Goal: Task Accomplishment & Management: Manage account settings

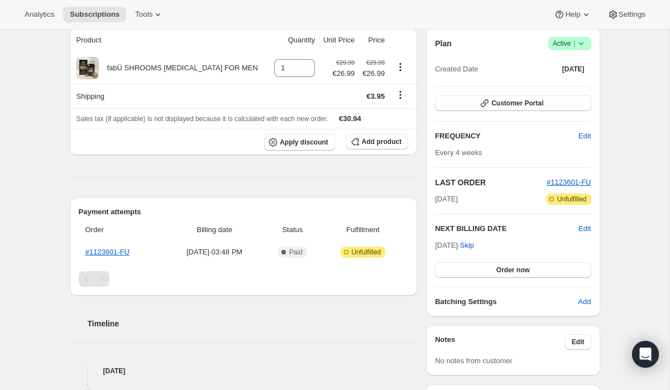
scroll to position [106, 0]
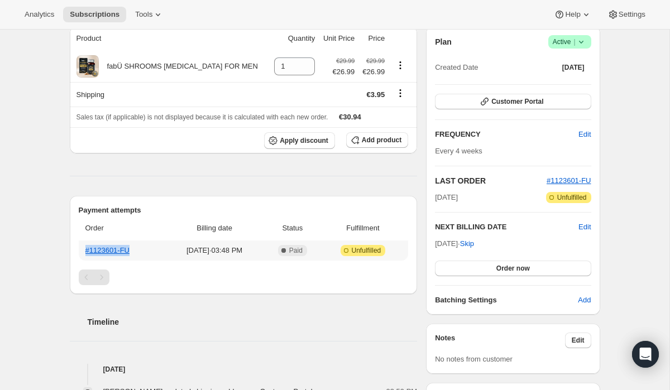
drag, startPoint x: 135, startPoint y: 252, endPoint x: 80, endPoint y: 254, distance: 54.2
click at [80, 254] on th "#1123601-FU" at bounding box center [122, 251] width 87 height 20
copy link "#1123601-FU"
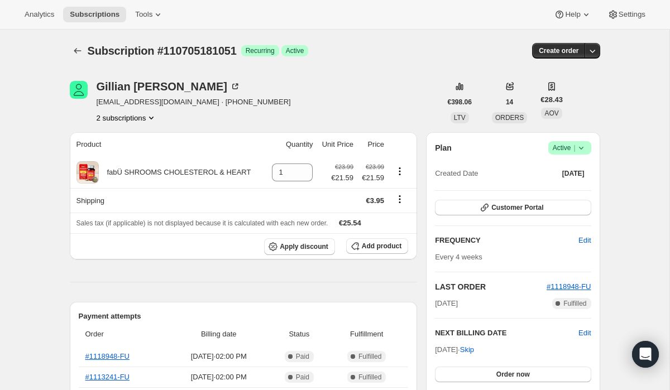
click at [572, 150] on span "Active |" at bounding box center [570, 147] width 34 height 11
click at [569, 197] on button "Cancel subscription" at bounding box center [567, 189] width 70 height 18
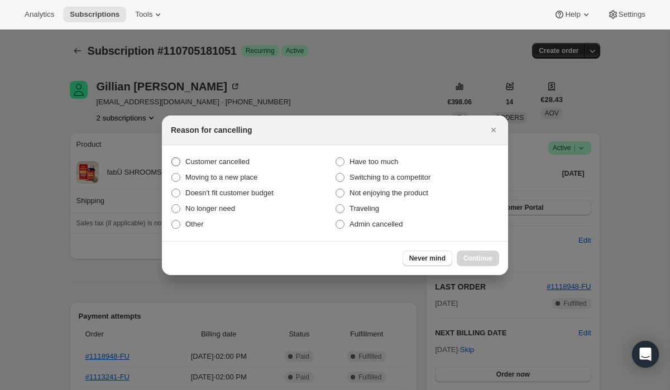
click at [204, 162] on span "Customer cancelled" at bounding box center [217, 161] width 64 height 8
click at [172, 158] on input "Customer cancelled" at bounding box center [171, 157] width 1 height 1
radio input "true"
click at [485, 259] on span "Continue" at bounding box center [477, 258] width 29 height 9
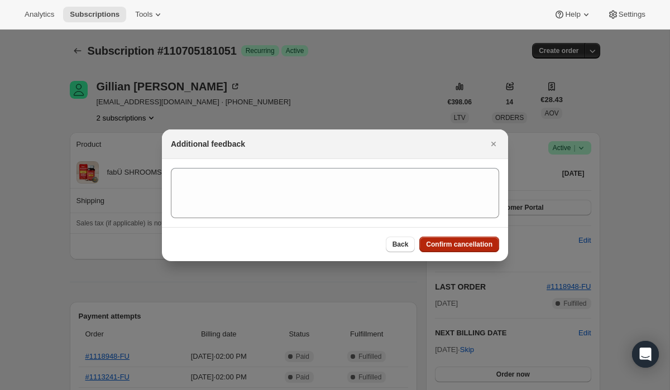
click at [473, 250] on button "Confirm cancellation" at bounding box center [459, 245] width 80 height 16
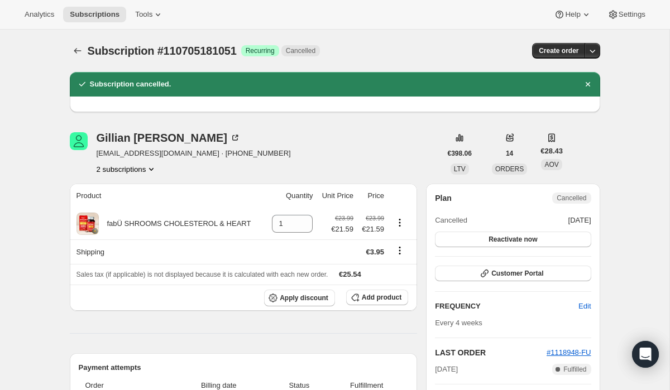
click at [143, 170] on button "2 subscriptions" at bounding box center [127, 169] width 61 height 11
click at [135, 202] on button "16364601668" at bounding box center [127, 209] width 88 height 18
